Goal: Task Accomplishment & Management: Manage account settings

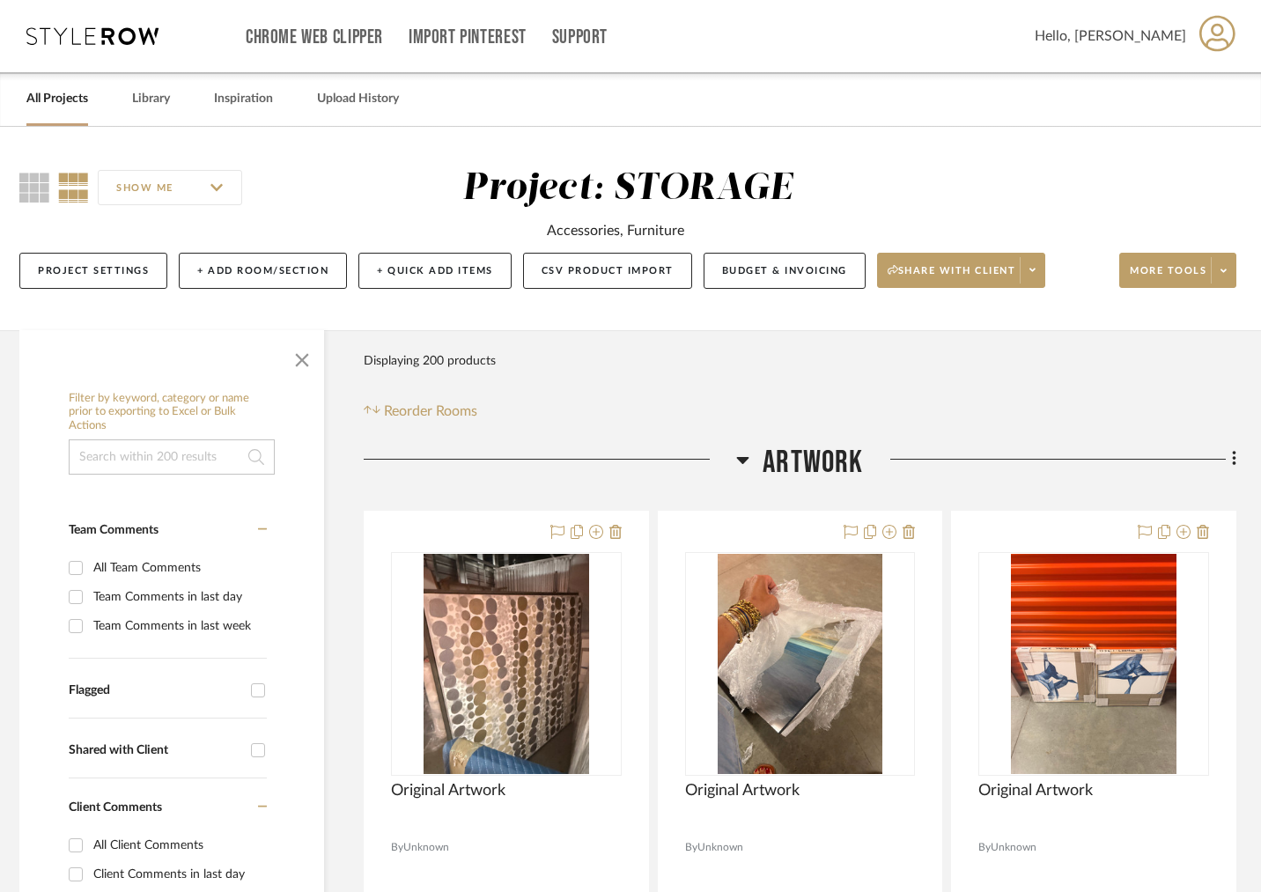
scroll to position [0, 7]
click at [41, 94] on link "All Projects" at bounding box center [57, 99] width 62 height 24
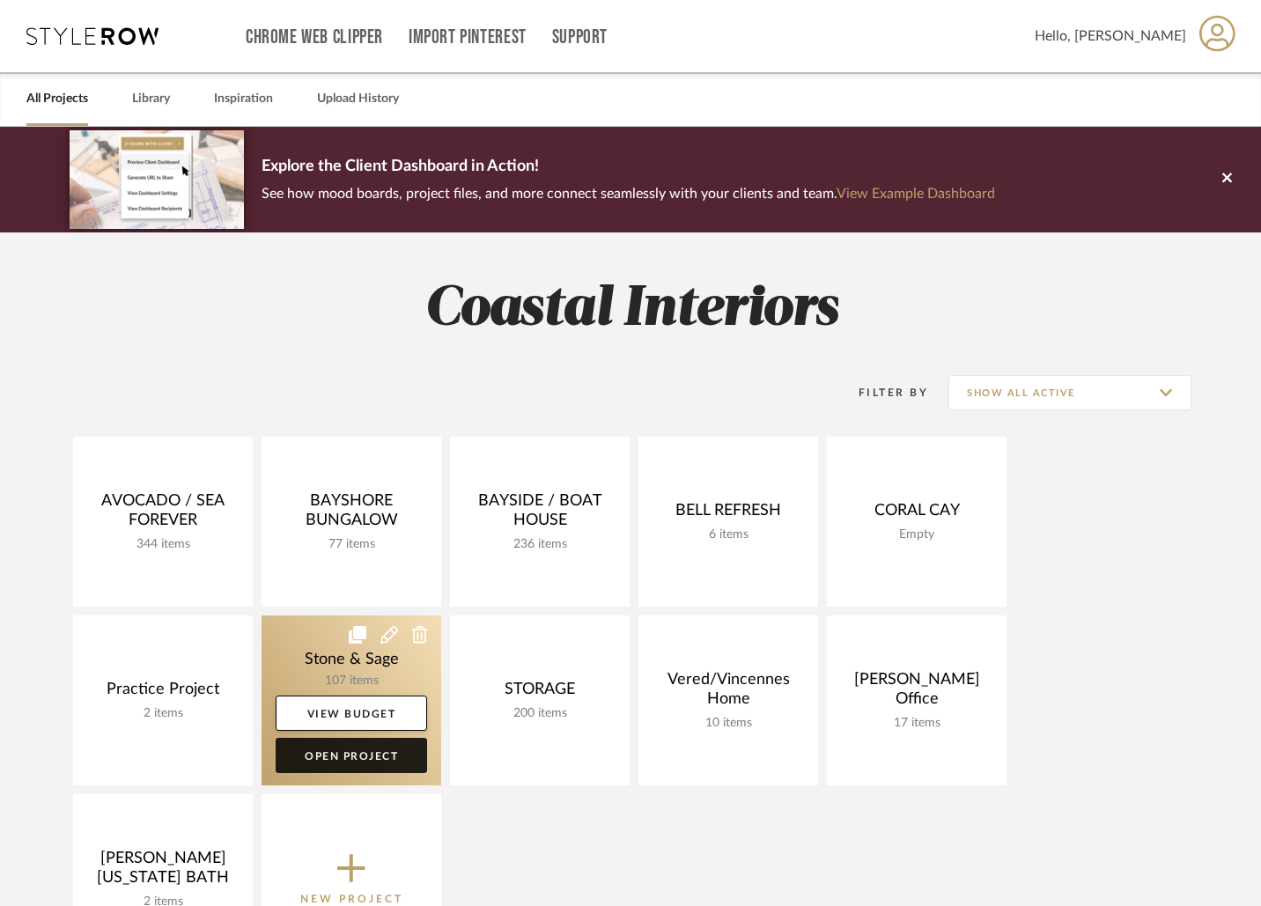
click at [343, 758] on link "Open Project" at bounding box center [351, 755] width 151 height 35
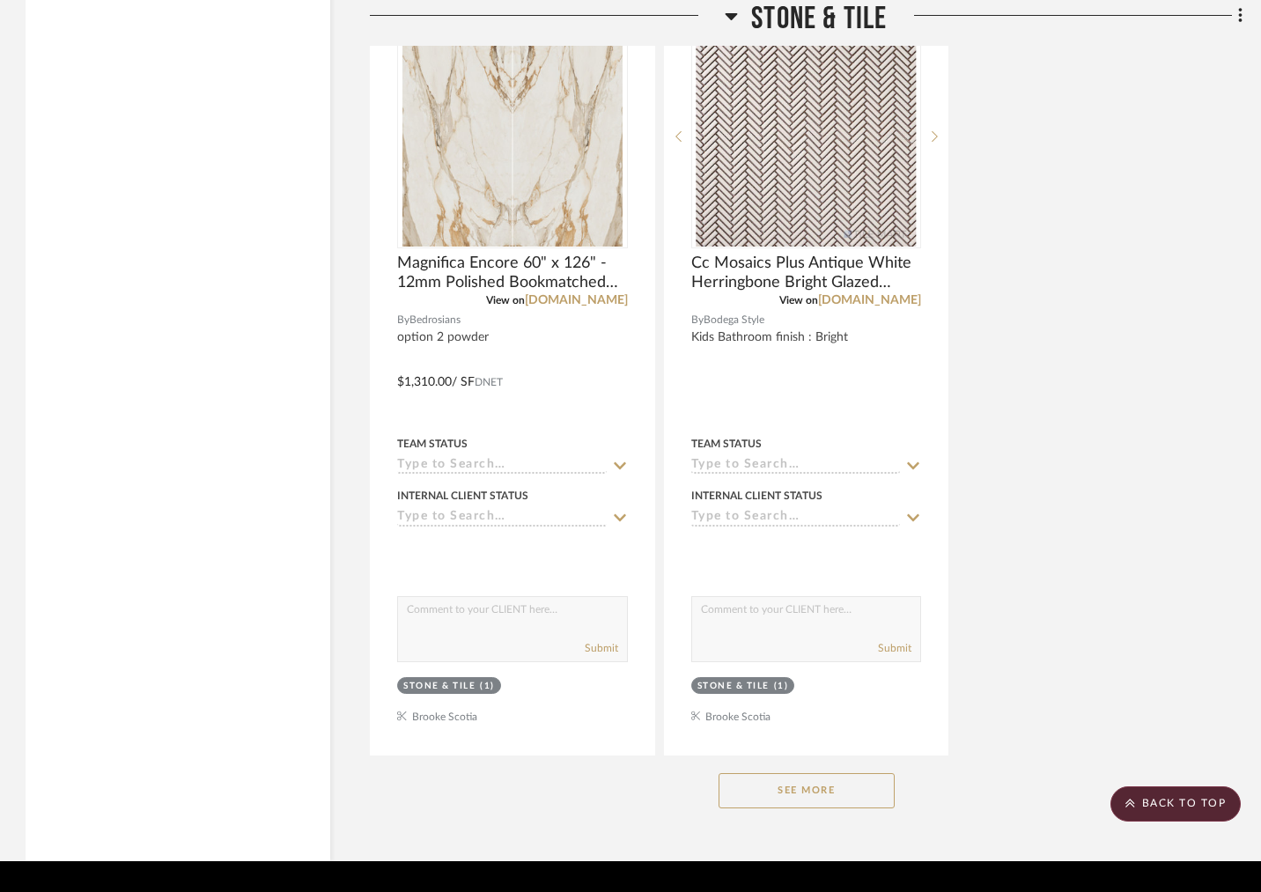
scroll to position [30304, 1]
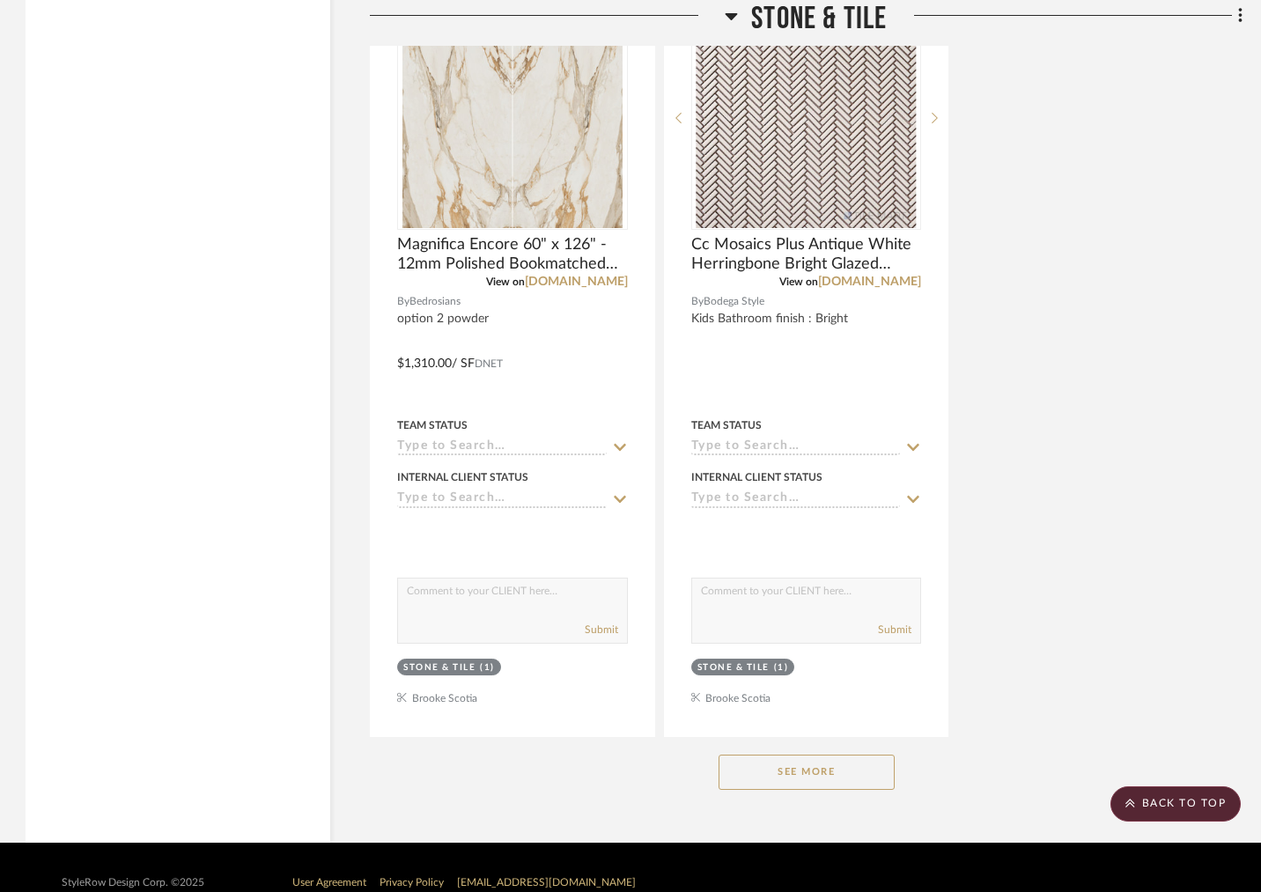
click at [778, 755] on button "See More" at bounding box center [807, 772] width 176 height 35
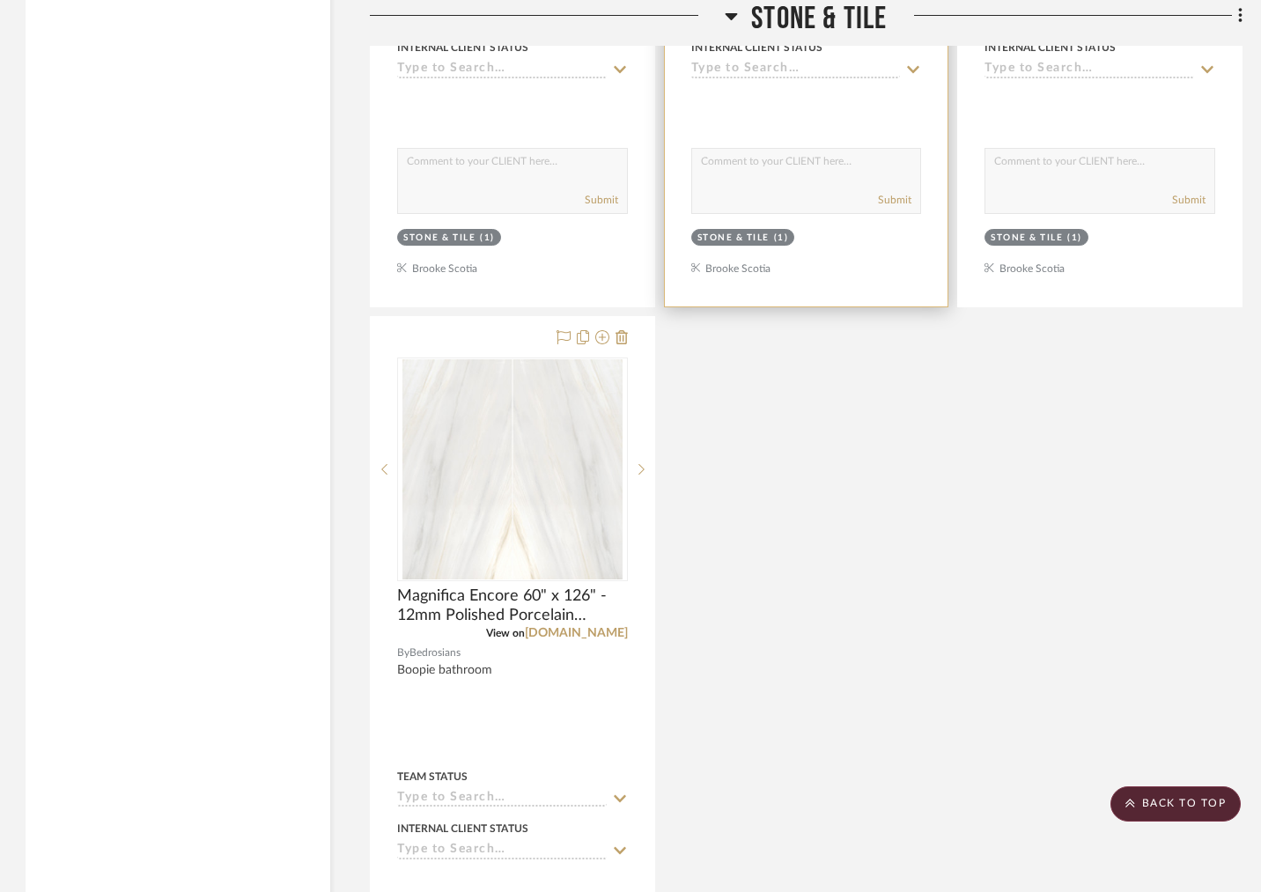
scroll to position [31540, 1]
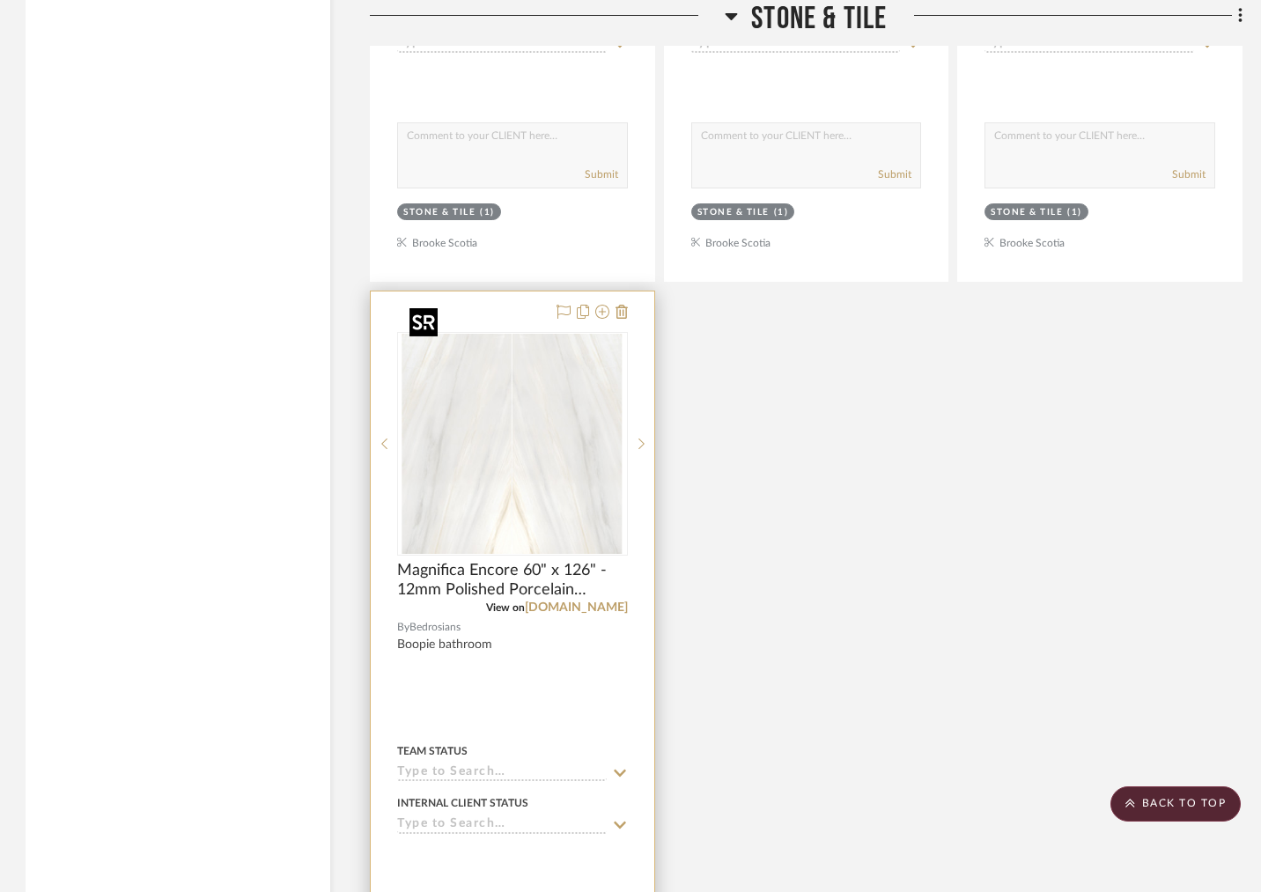
click at [0, 0] on img at bounding box center [0, 0] width 0 height 0
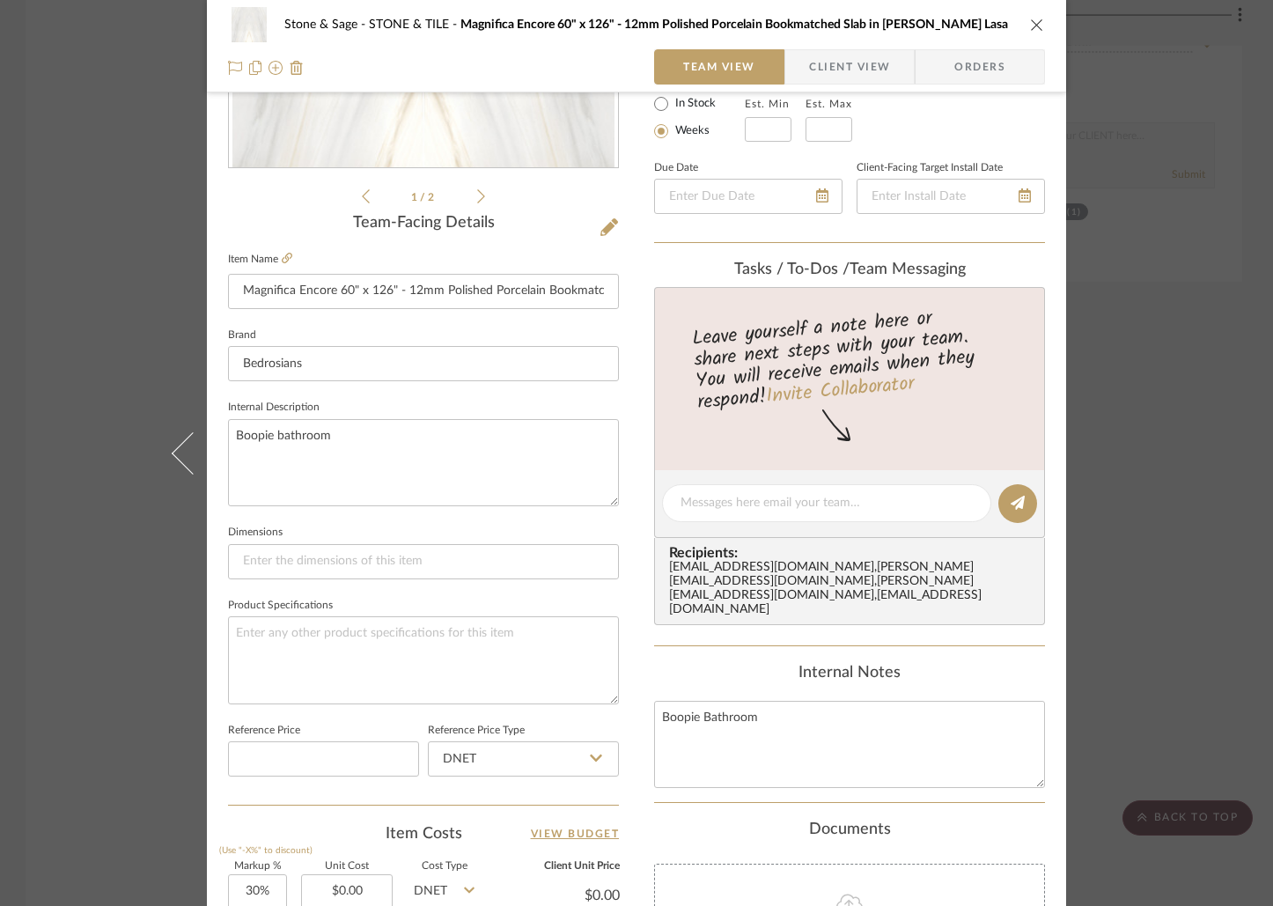
scroll to position [365, 0]
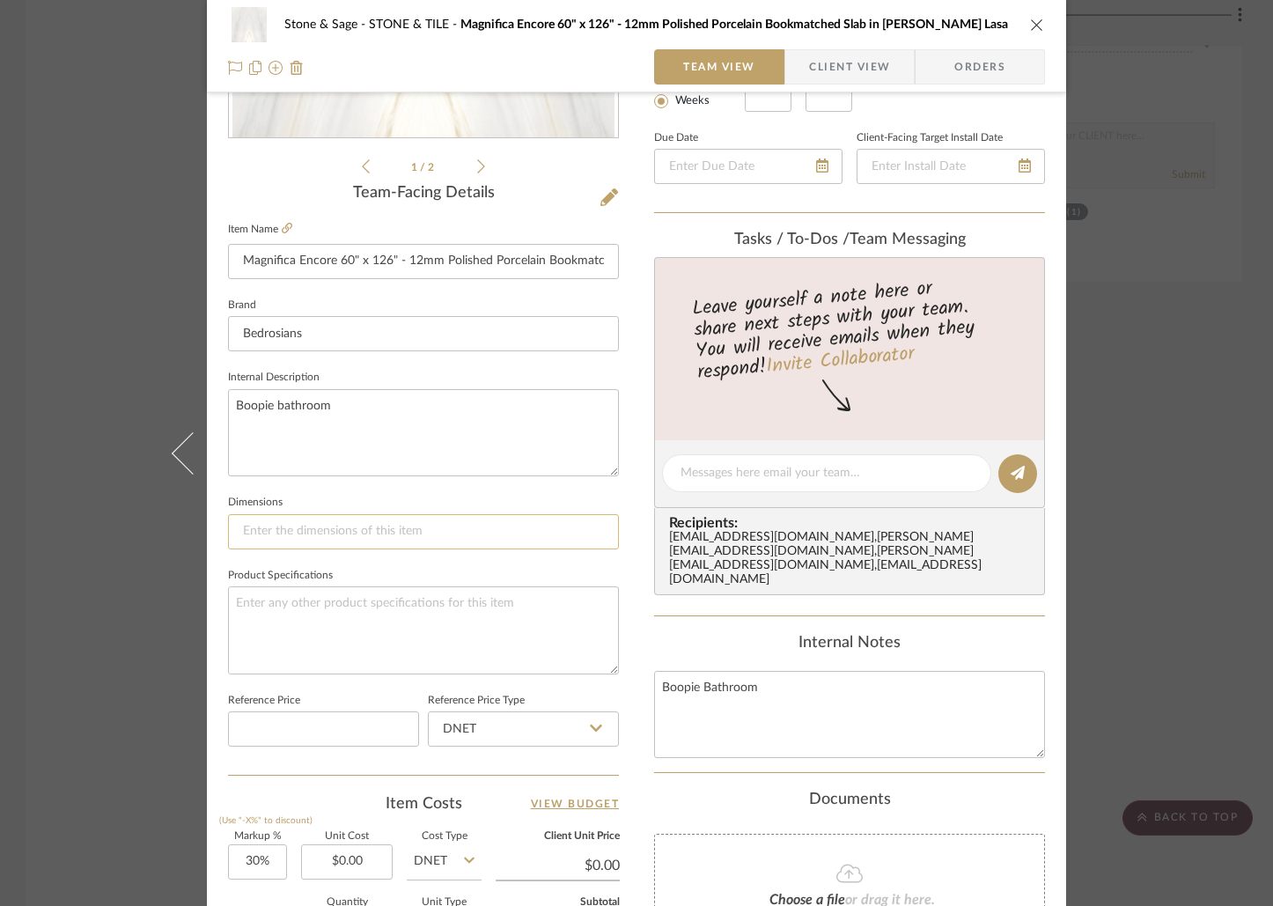
click at [298, 540] on input at bounding box center [423, 531] width 391 height 35
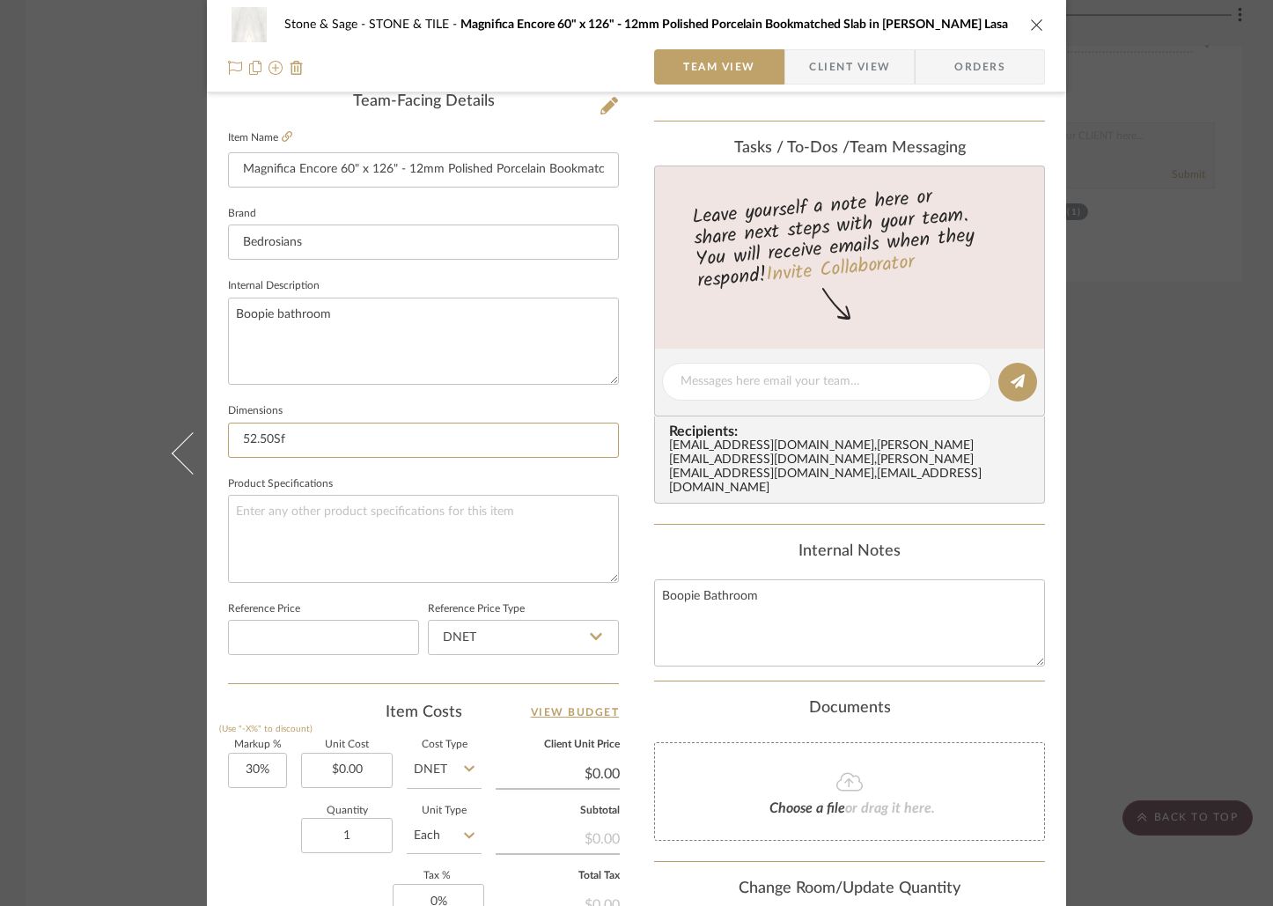
scroll to position [461, 0]
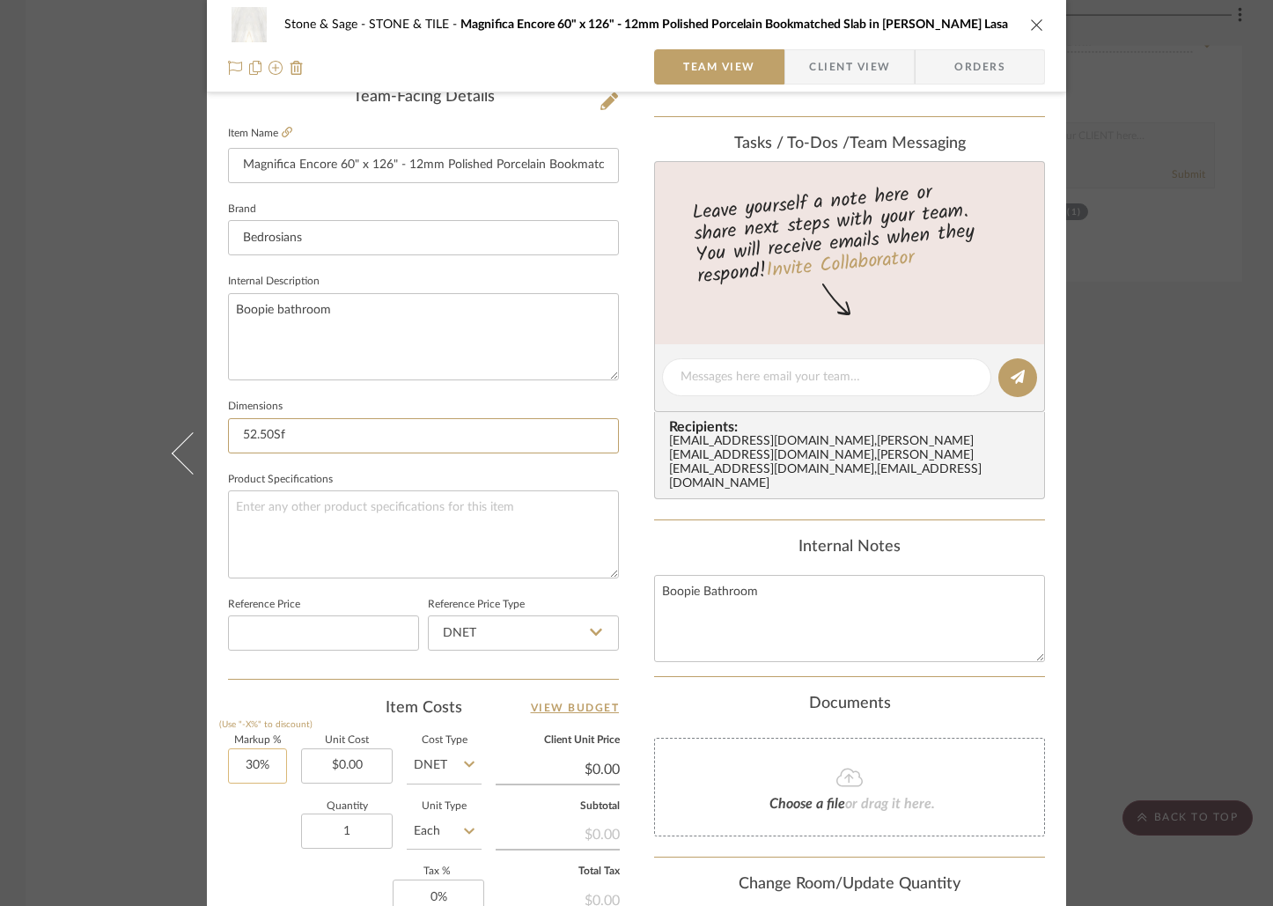
type input "52.50Sf"
type input "30"
drag, startPoint x: 253, startPoint y: 767, endPoint x: 214, endPoint y: 767, distance: 38.7
click at [214, 767] on div "Stone & Sage STONE & TILE Magnifica Encore 60" x 126" - 12mm Polished Porcelain…" at bounding box center [636, 365] width 859 height 1626
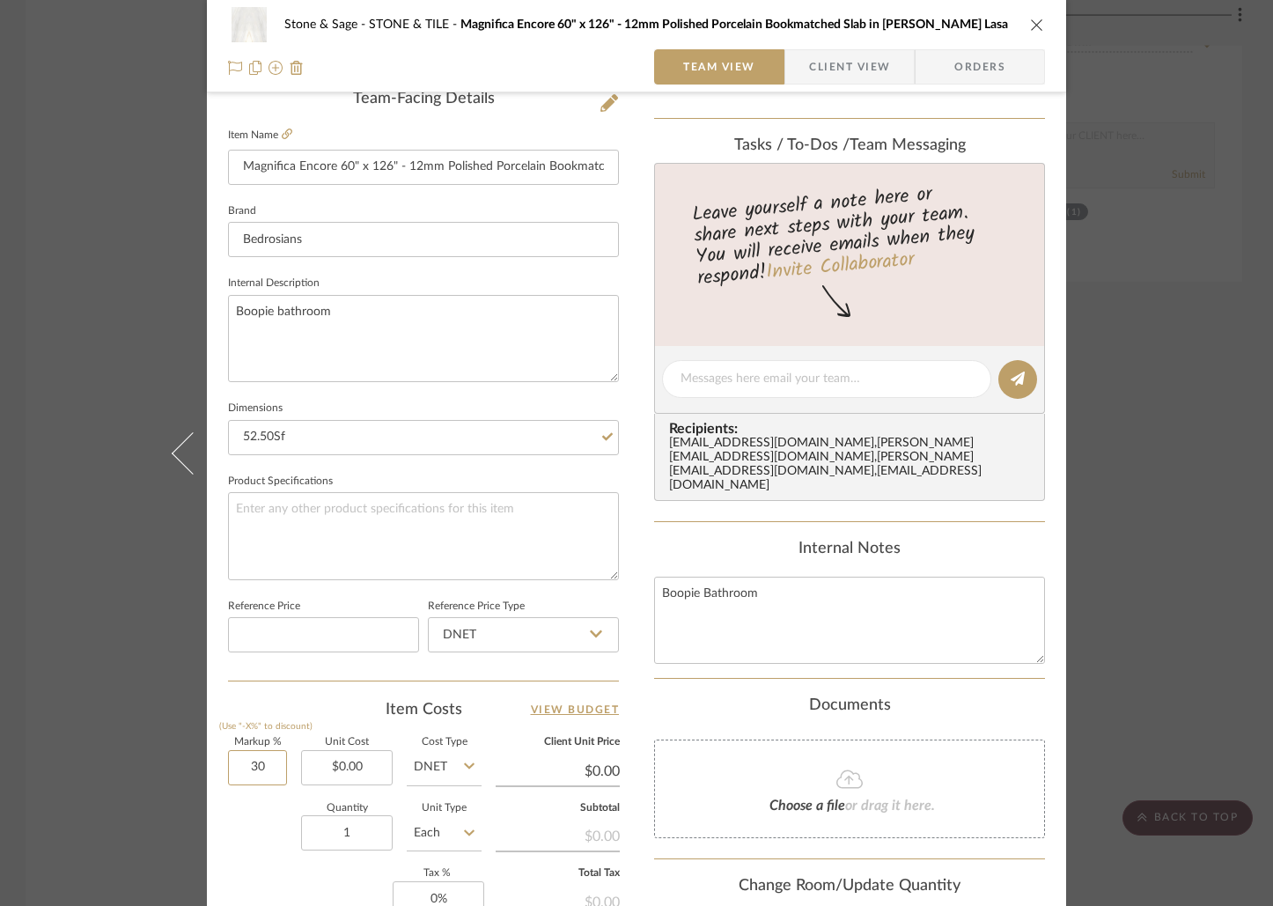
type input "3"
type input "0.00"
drag, startPoint x: 337, startPoint y: 765, endPoint x: 355, endPoint y: 770, distance: 18.2
click at [337, 765] on input "0.00" at bounding box center [347, 767] width 92 height 35
type input "0%"
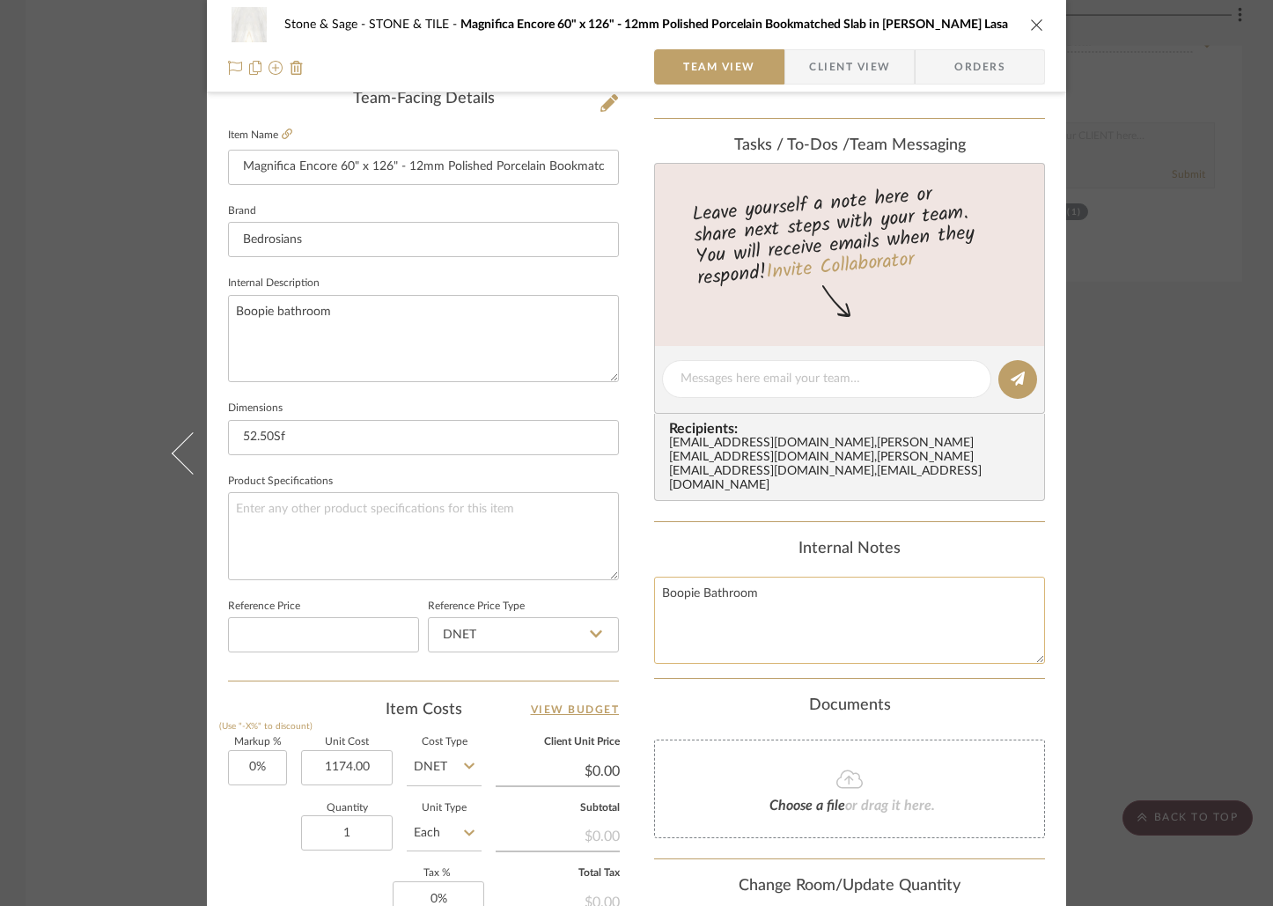
type input "$1,174.00"
click at [663, 578] on textarea "Boopie Bathroom" at bounding box center [849, 620] width 391 height 87
type input "$1,174.00"
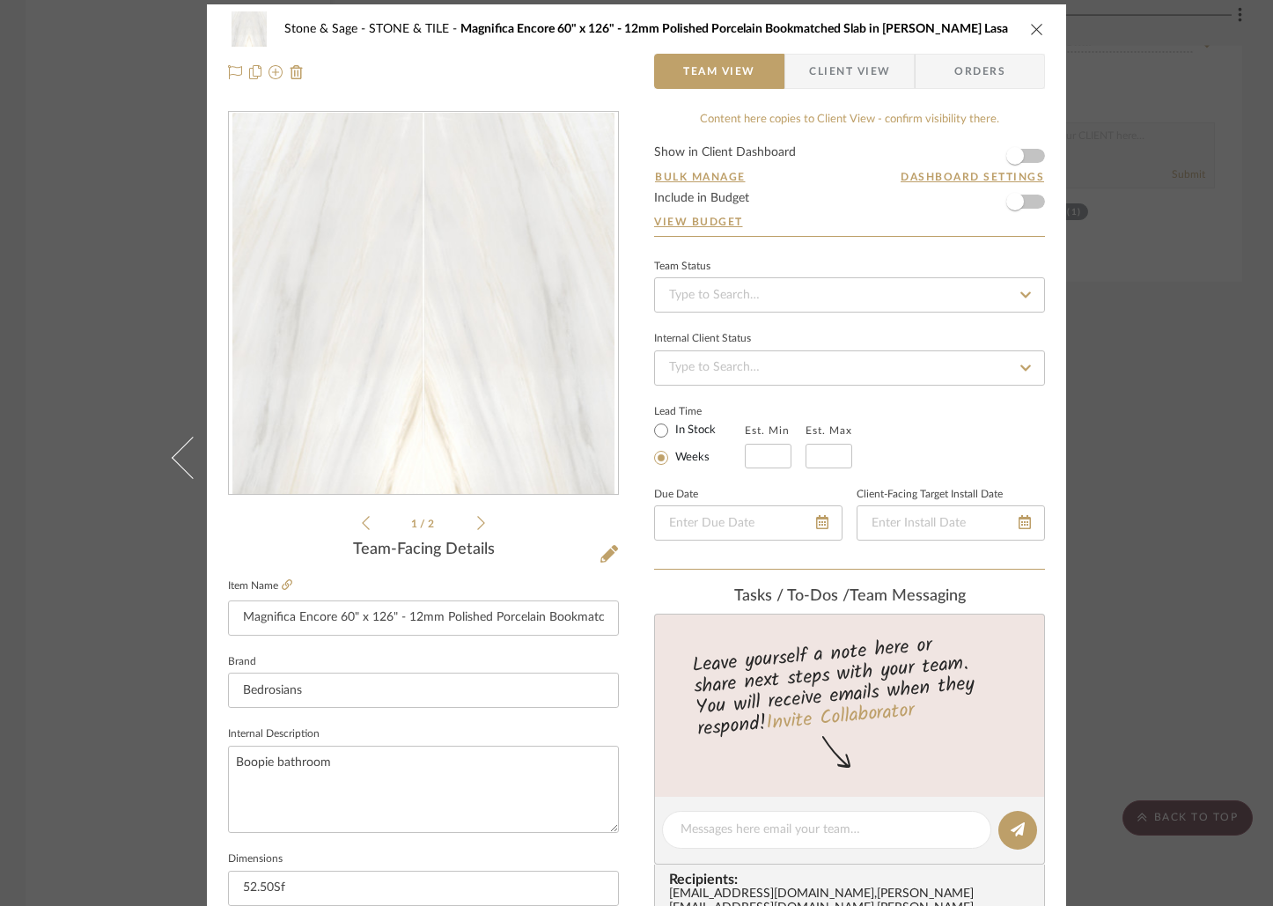
scroll to position [0, 0]
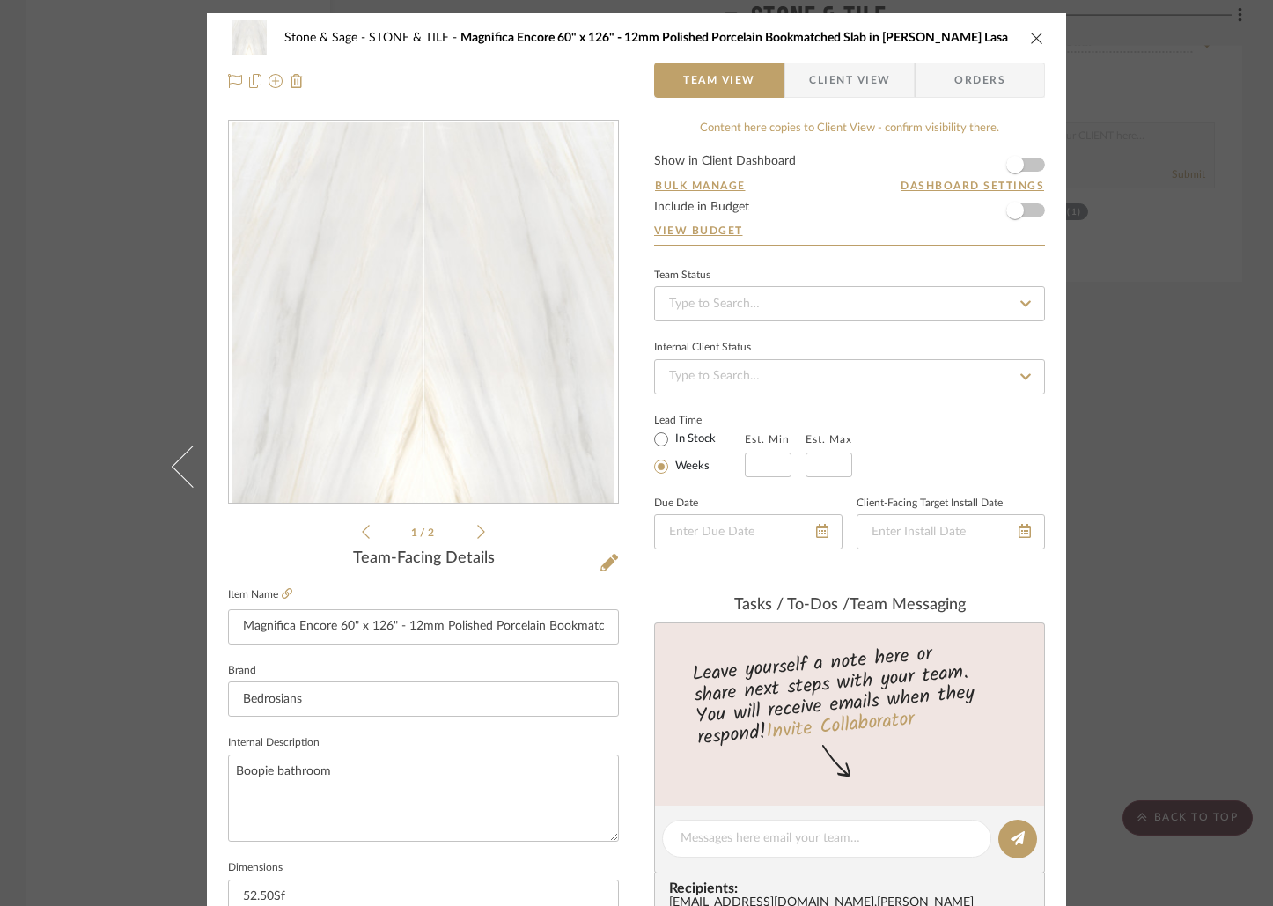
type textarea "Boopie Bathroom our cost $32.37SF"
click at [1034, 43] on icon "close" at bounding box center [1037, 38] width 14 height 14
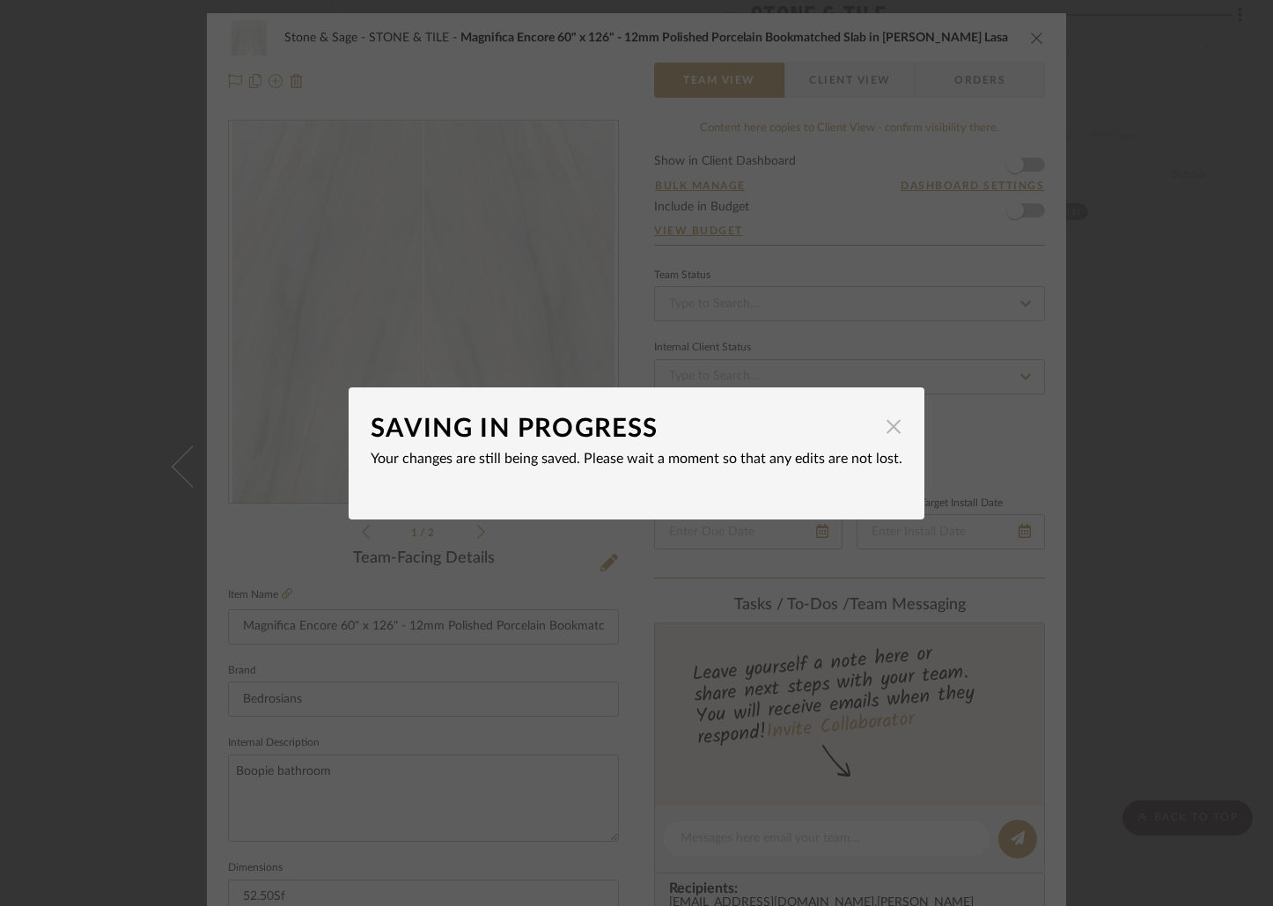
click at [883, 432] on span "button" at bounding box center [893, 426] width 35 height 35
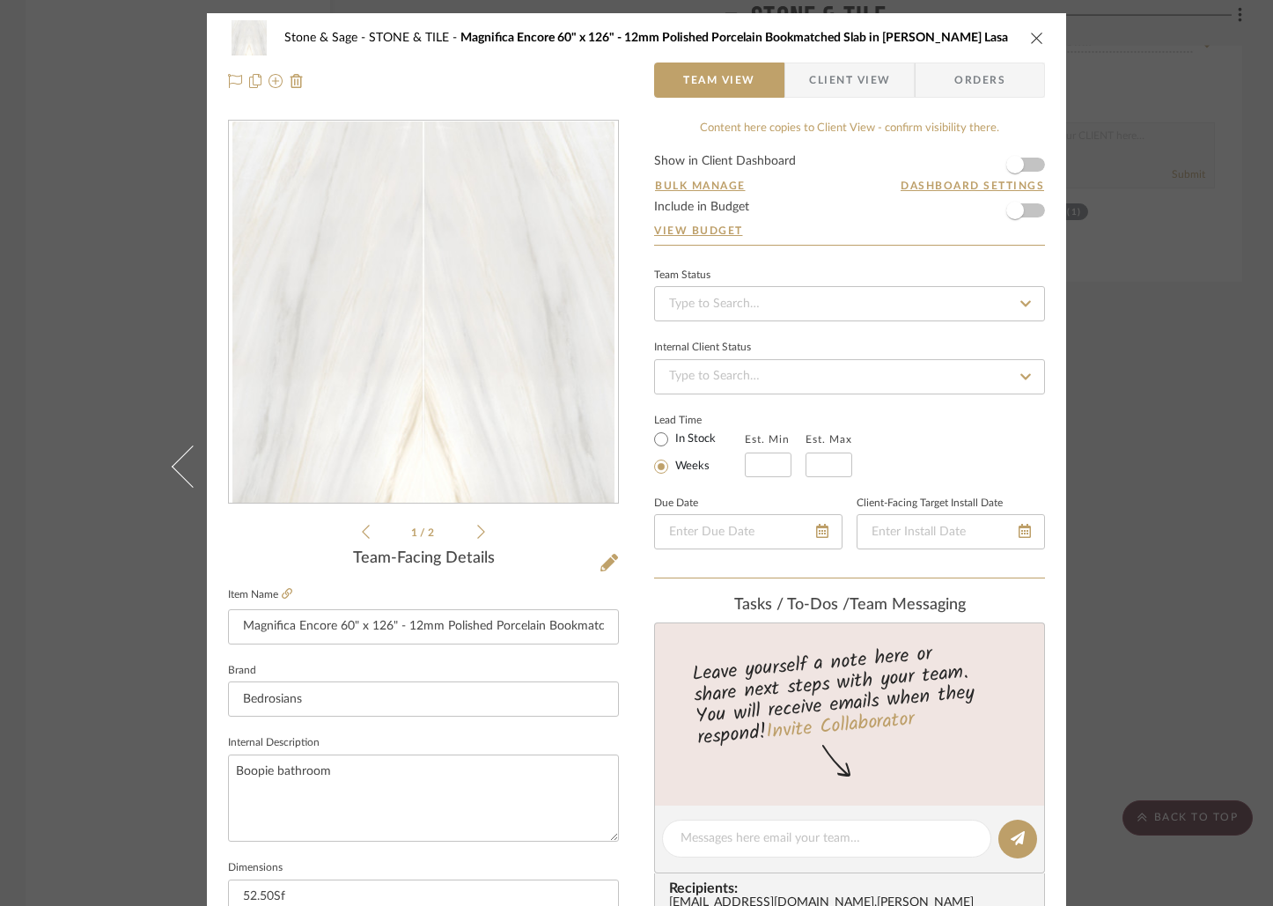
click at [1032, 38] on icon "close" at bounding box center [1037, 38] width 14 height 14
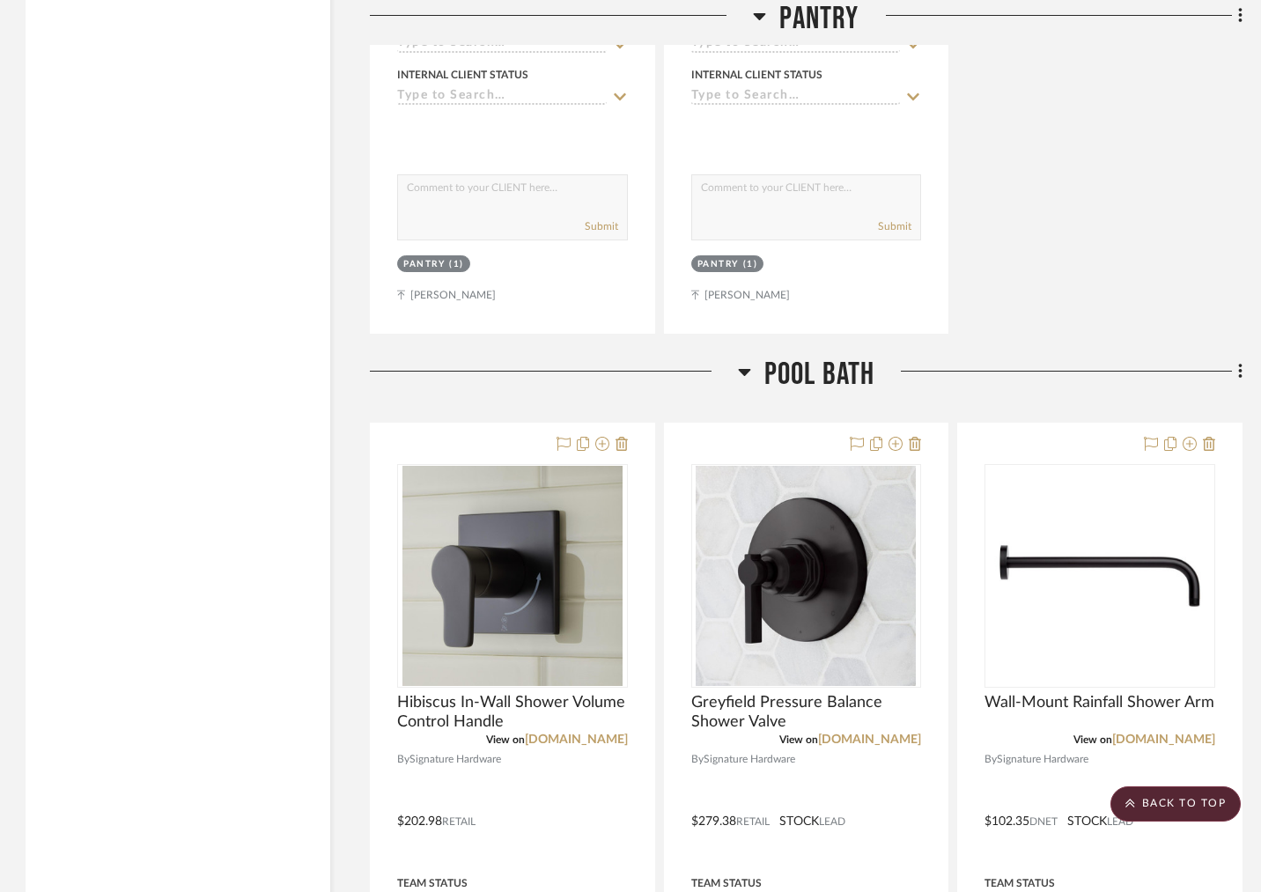
scroll to position [4476, 1]
